Goal: Task Accomplishment & Management: Complete application form

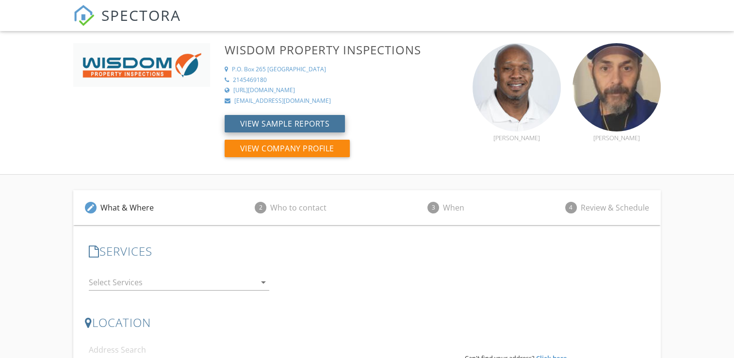
click at [307, 127] on button "View Sample Reports" at bounding box center [285, 123] width 121 height 17
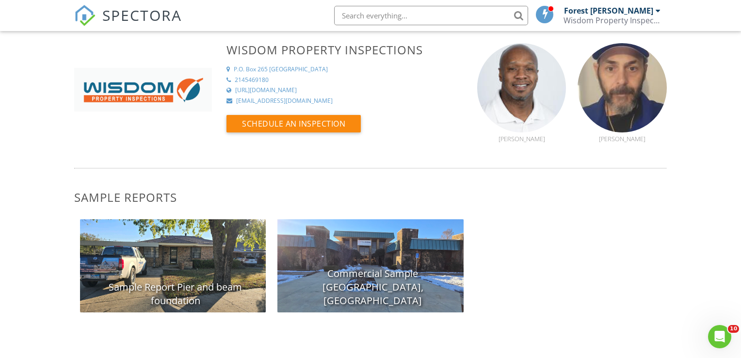
click at [198, 257] on div "Sample Report Pier and beam foundation" at bounding box center [173, 265] width 186 height 93
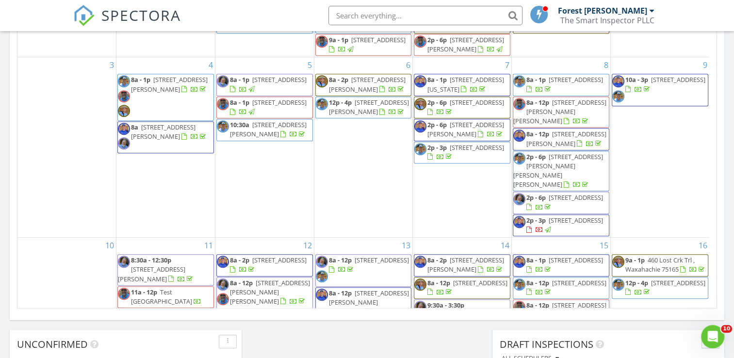
scroll to position [898, 749]
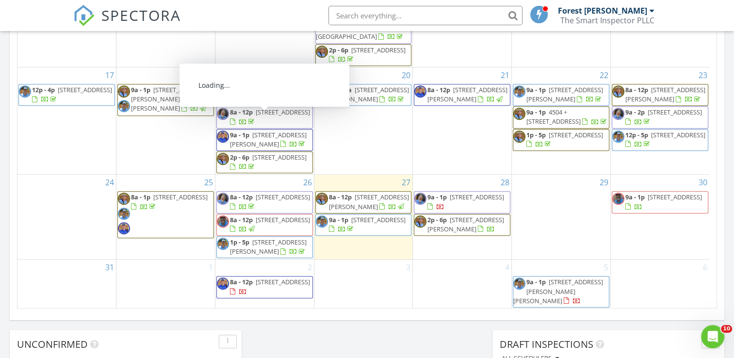
click at [439, 243] on div "28 9a - 1p 7512 Agarita Ave , Argyle 76226 2p - 6p 2311 Birdwell Cove , Heath 7…" at bounding box center [462, 217] width 98 height 84
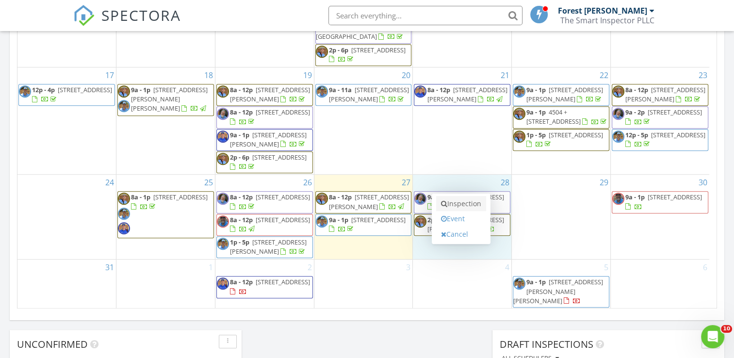
click at [456, 207] on link "Inspection" at bounding box center [461, 204] width 50 height 16
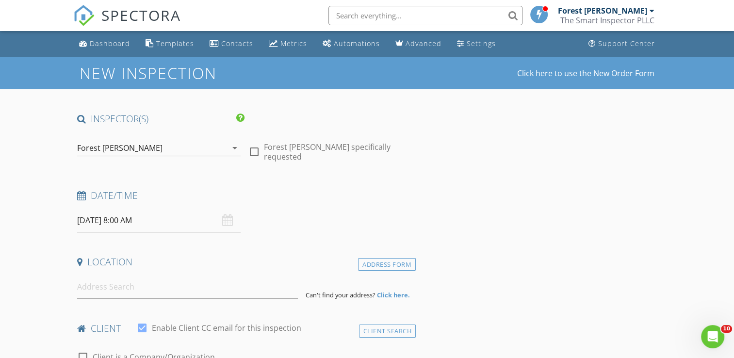
click at [123, 141] on div "Forest [PERSON_NAME]" at bounding box center [152, 148] width 150 height 16
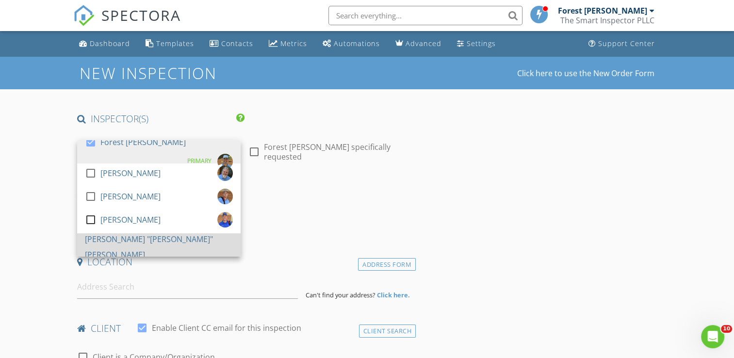
click at [127, 244] on div "[PERSON_NAME] "[PERSON_NAME]" [PERSON_NAME]" at bounding box center [159, 246] width 148 height 31
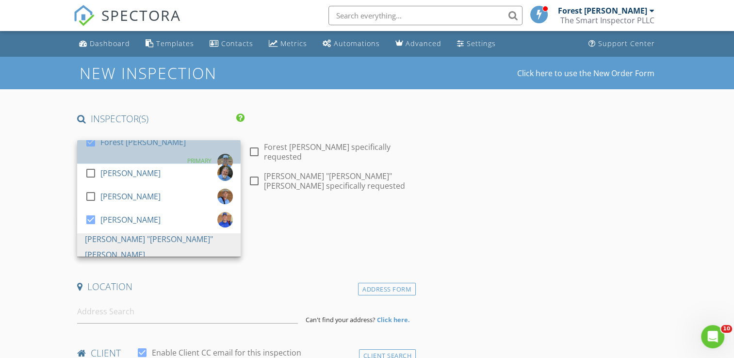
click at [112, 146] on div "Forest [PERSON_NAME]" at bounding box center [142, 142] width 85 height 16
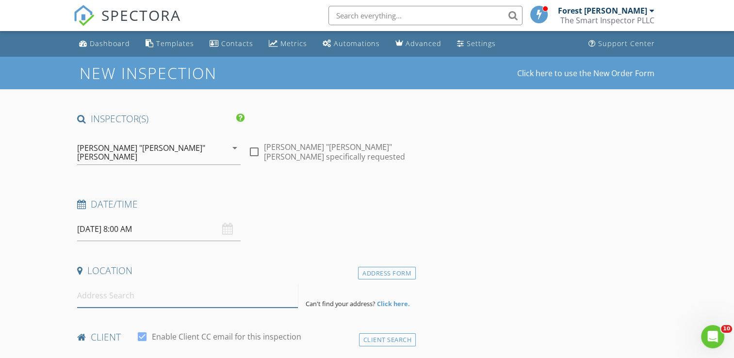
click at [114, 295] on input at bounding box center [187, 296] width 221 height 24
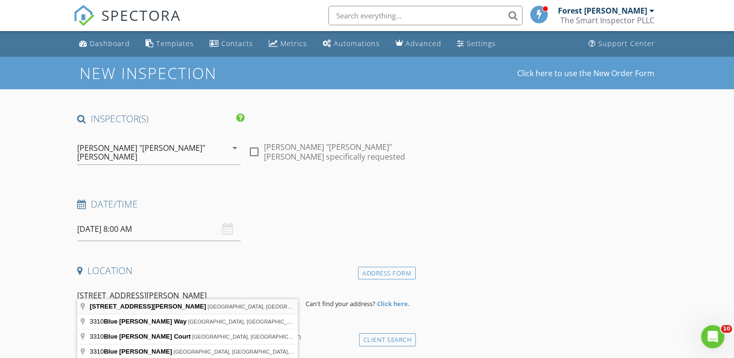
type input "3310 Blue Jay Way, Richland Hills, TX, USA"
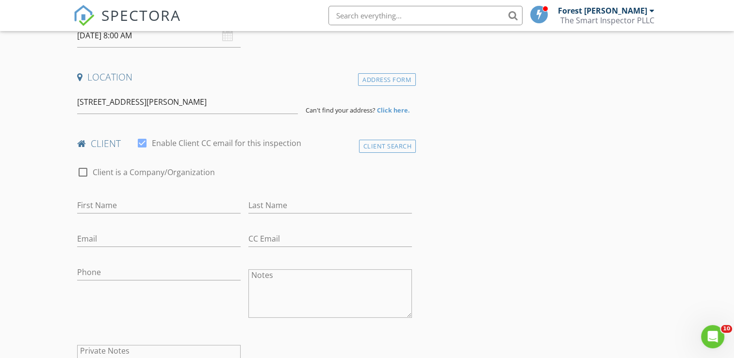
scroll to position [194, 0]
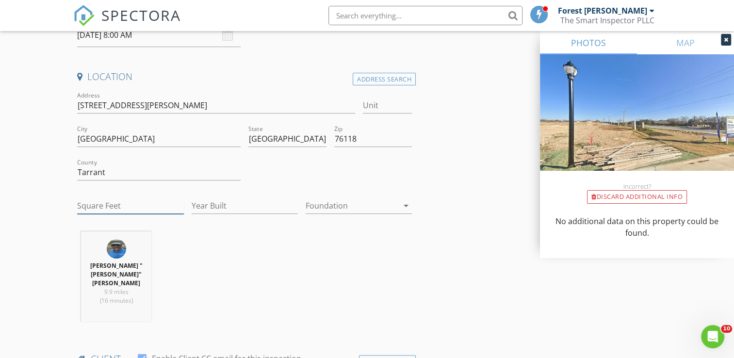
click at [111, 198] on input "Square Feet" at bounding box center [130, 206] width 106 height 16
type input "1745"
type input "2025"
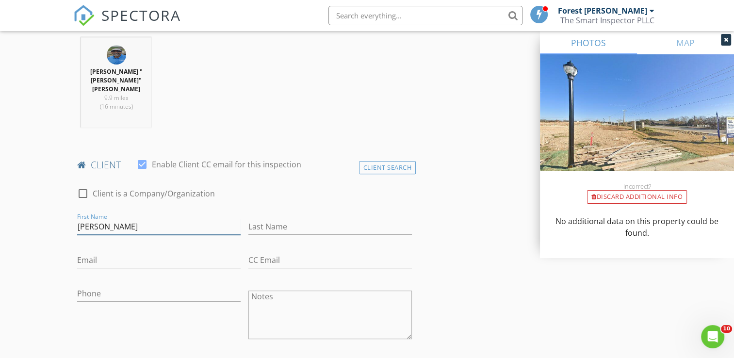
type input "Henry"
type input "Lawas"
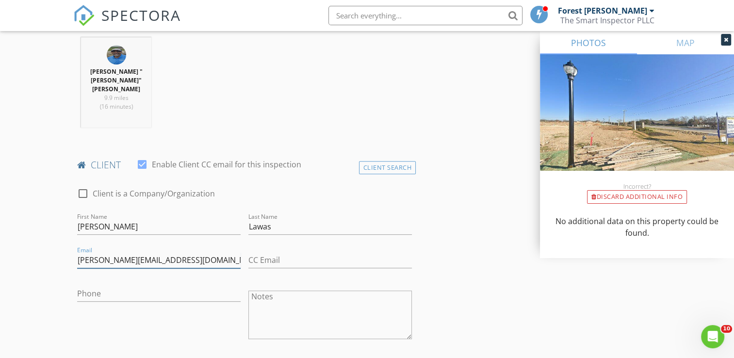
type input "michellelawas@hotmail.com"
type input "415-205-5225"
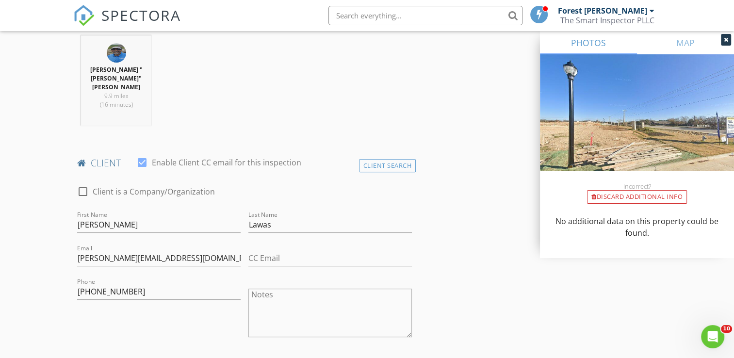
scroll to position [691, 0]
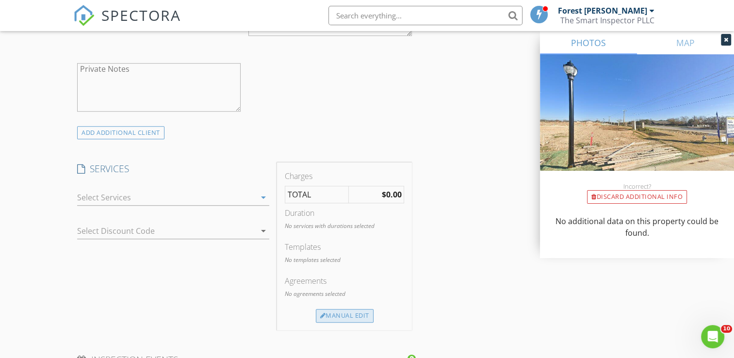
click at [344, 309] on div "Manual Edit" at bounding box center [345, 316] width 58 height 14
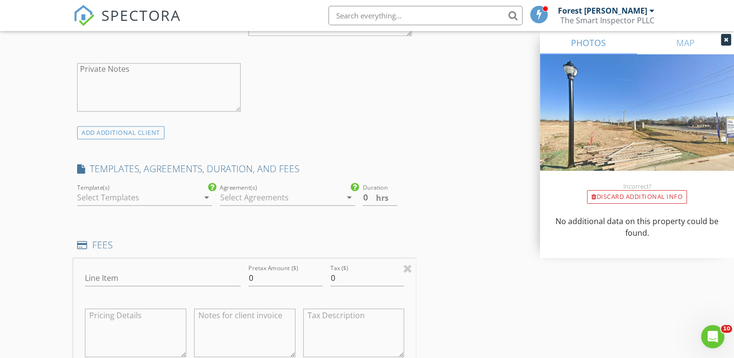
click at [105, 190] on div at bounding box center [137, 198] width 121 height 16
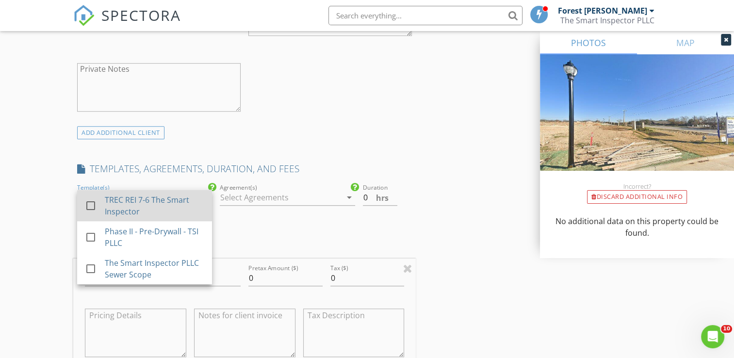
click at [149, 194] on div "TREC REI 7-6 The Smart Inspector" at bounding box center [154, 205] width 99 height 23
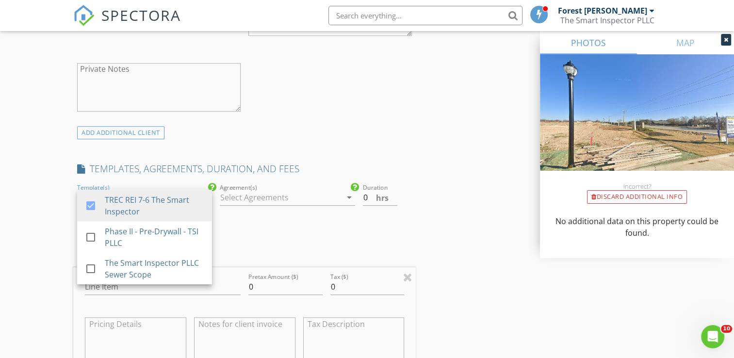
click at [253, 190] on div at bounding box center [280, 198] width 121 height 16
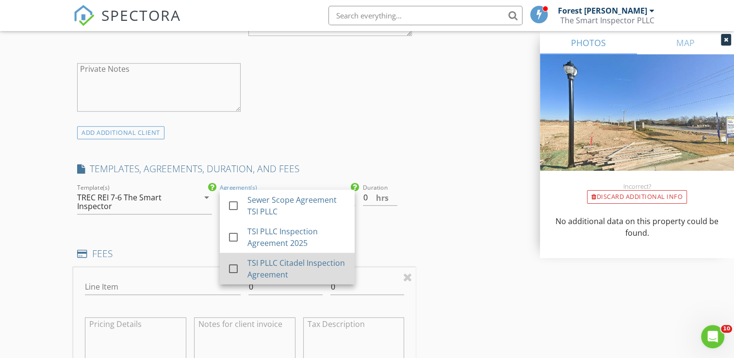
click at [307, 257] on div "TSI PLLC Citadel Inspection Agreement" at bounding box center [296, 268] width 99 height 23
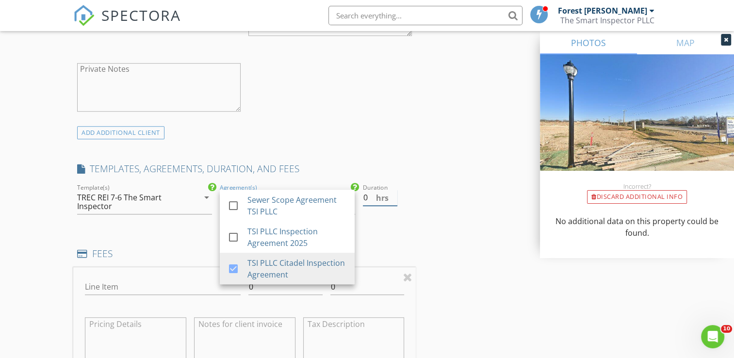
click at [373, 190] on input "0" at bounding box center [380, 198] width 35 height 16
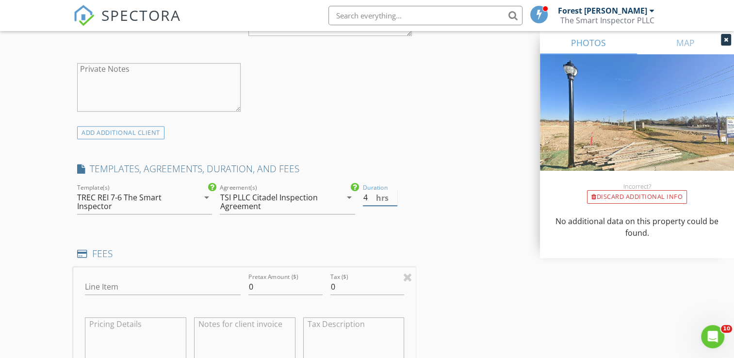
type input "4"
click at [158, 273] on div "Line Item" at bounding box center [163, 289] width 156 height 32
click at [134, 279] on input "Line Item" at bounding box center [163, 287] width 156 height 16
type input "Home Inspection"
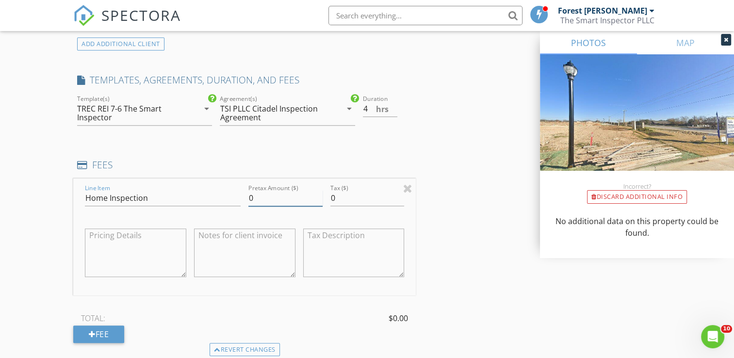
click at [262, 190] on input "0" at bounding box center [285, 198] width 74 height 16
type input "440"
click at [96, 326] on div "Fee" at bounding box center [98, 334] width 51 height 17
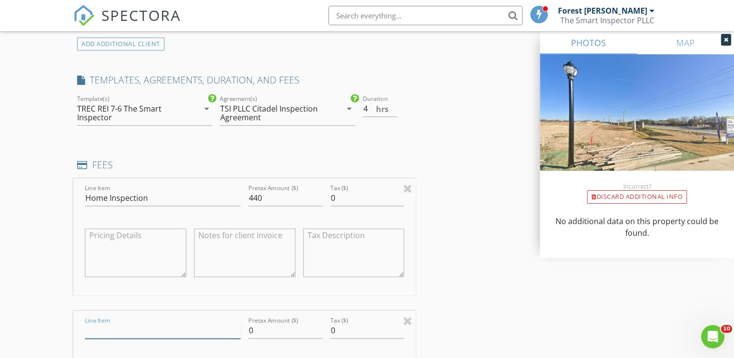
click at [100, 323] on input "Line Item" at bounding box center [163, 331] width 156 height 16
type input "Website Discount"
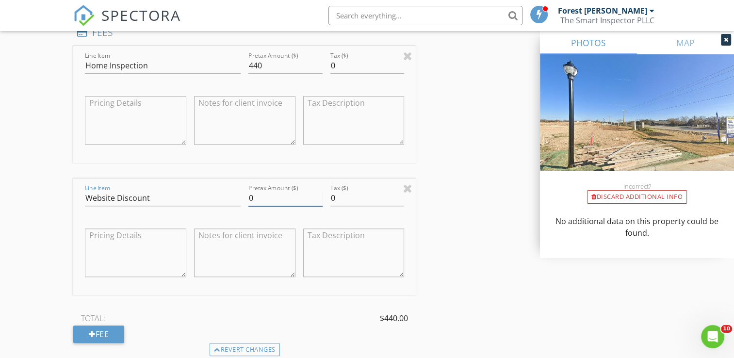
click at [280, 190] on input "0" at bounding box center [285, 198] width 74 height 16
type input "-25"
click at [49, 238] on div "New Inspection Click here to use the New Order Form INSPECTOR(S) check_box_outl…" at bounding box center [367, 132] width 734 height 1976
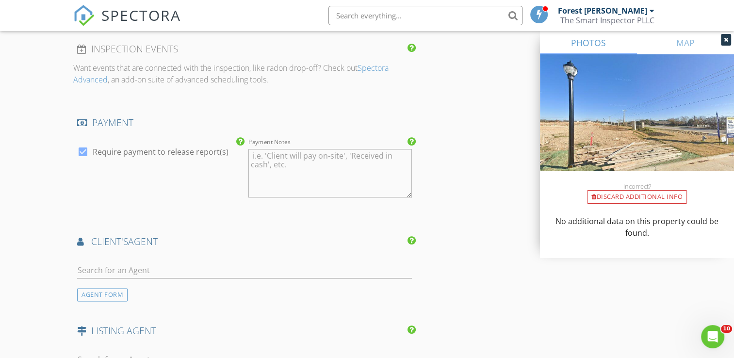
scroll to position [1252, 0]
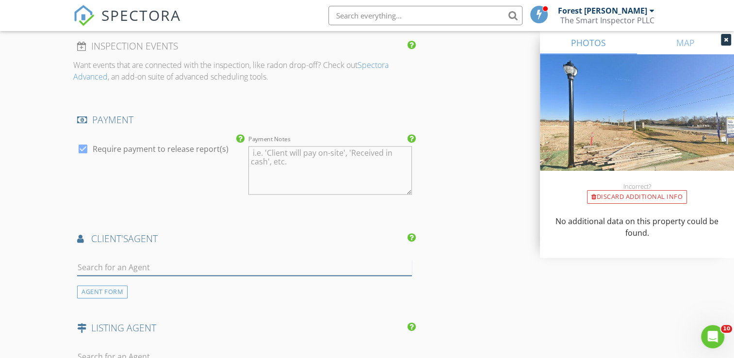
click at [149, 260] on input "text" at bounding box center [244, 268] width 335 height 16
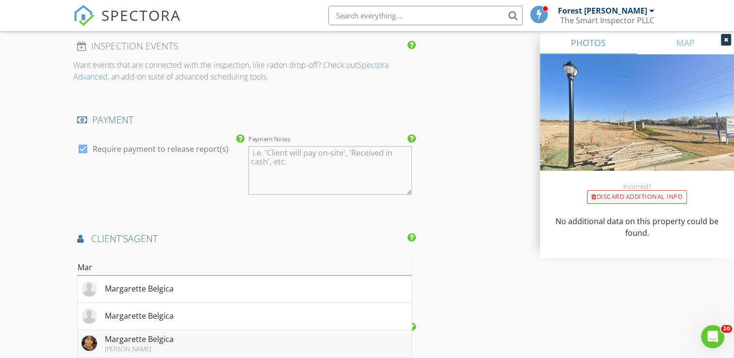
type input "Mar"
click at [119, 345] on div "Keller Williams" at bounding box center [139, 349] width 69 height 8
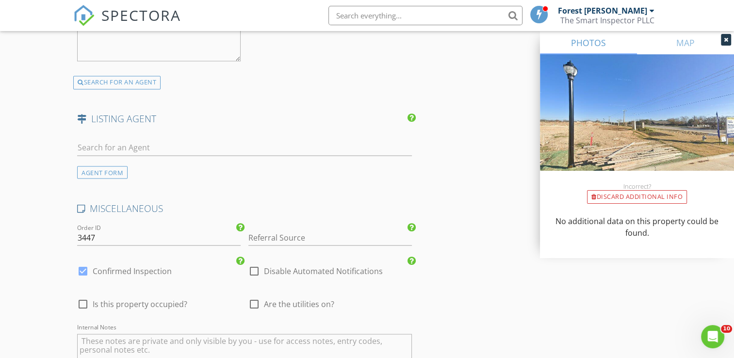
scroll to position [1737, 0]
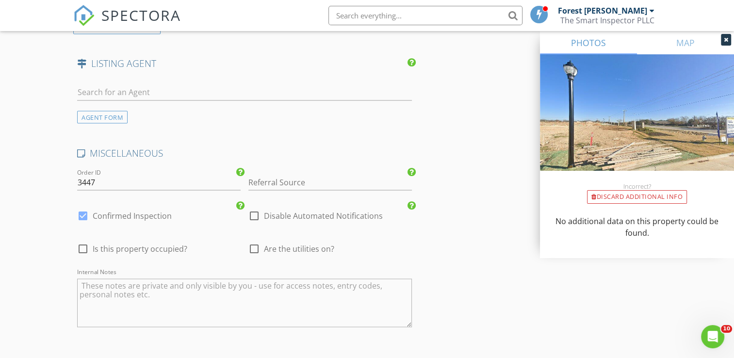
click at [283, 244] on span "Are the utilities on?" at bounding box center [299, 249] width 70 height 10
checkbox input "true"
click at [189, 301] on textarea "Internal Notes" at bounding box center [244, 302] width 335 height 49
type textarea "1. Builder = 682-362-8944"
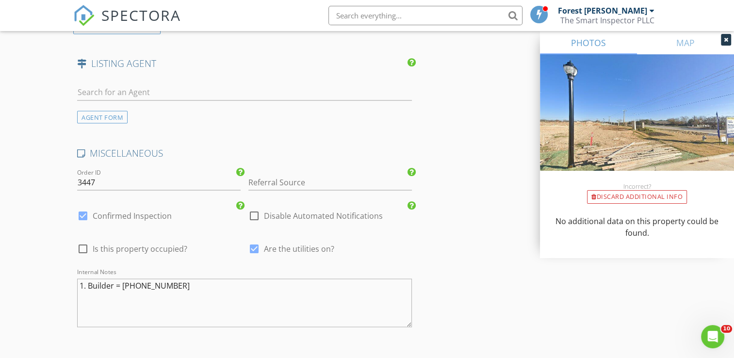
scroll to position [1875, 0]
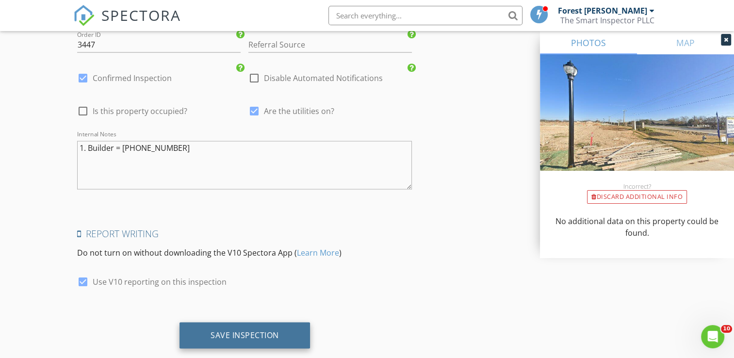
click at [252, 330] on div "Save Inspection" at bounding box center [245, 335] width 68 height 10
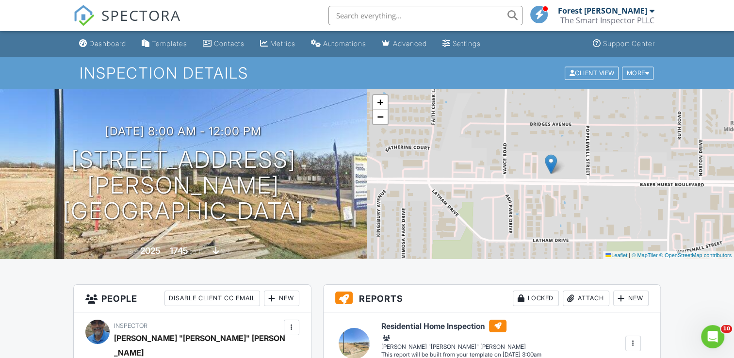
click at [98, 40] on div "Dashboard" at bounding box center [107, 43] width 37 height 8
